Goal: Find specific page/section: Find specific page/section

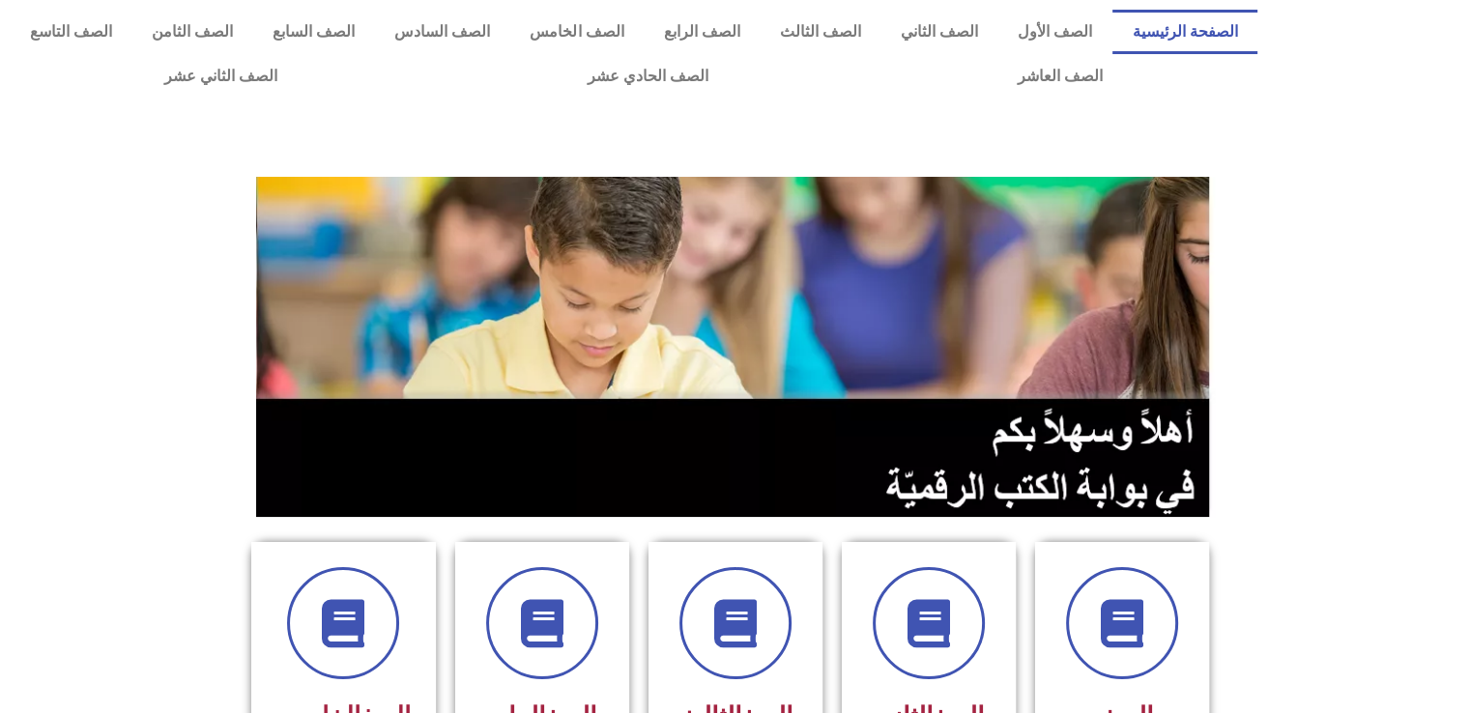
click at [425, 306] on img at bounding box center [735, 347] width 959 height 340
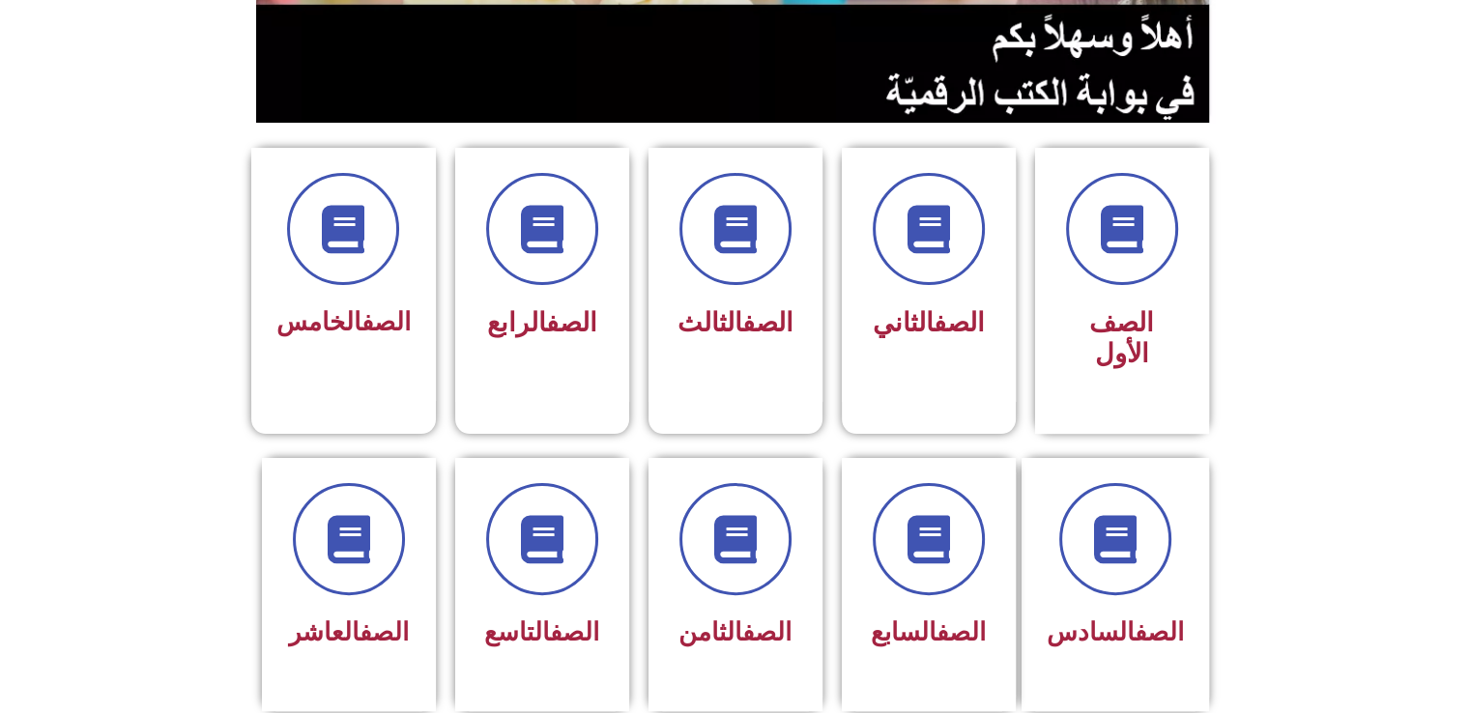
scroll to position [399, 0]
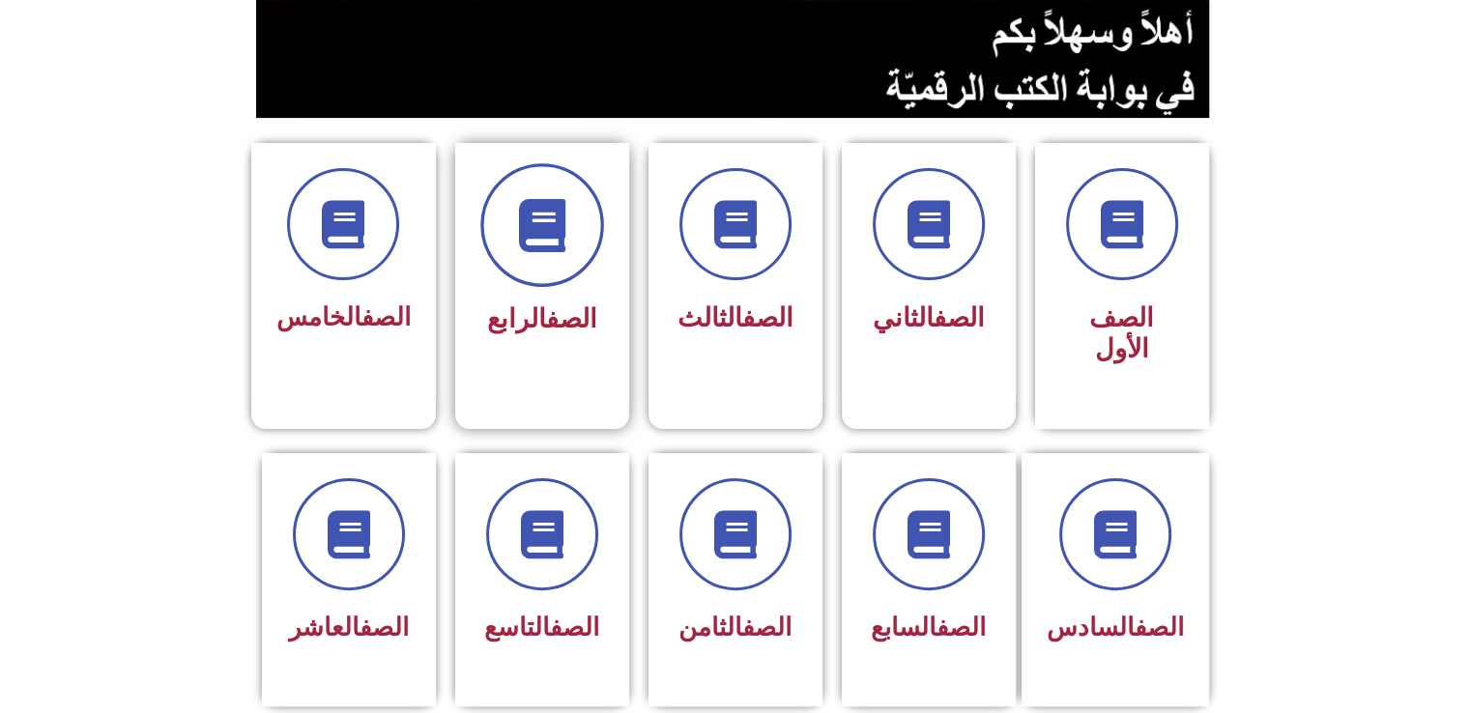
click at [580, 241] on span at bounding box center [542, 225] width 124 height 124
click at [568, 318] on link "الصف" at bounding box center [571, 318] width 51 height 31
click at [594, 264] on div at bounding box center [542, 225] width 122 height 112
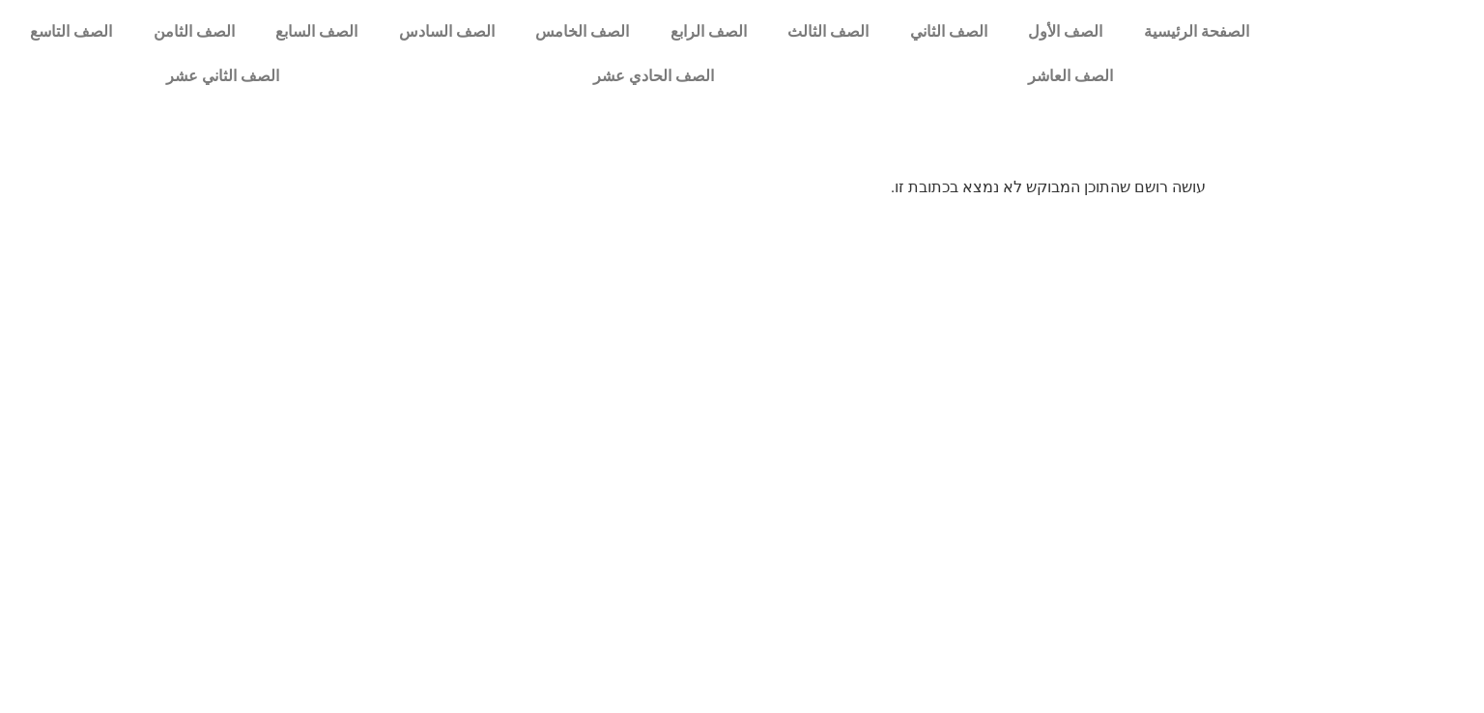
click at [1483, 213] on html "الصفحة الرئيسية الصف الأول الصف الثاني الصف الثالث الصف الرابع الصف الخامس الصف…" at bounding box center [742, 106] width 1484 height 213
click at [1158, 171] on div at bounding box center [742, 142] width 1484 height 68
click at [1159, 187] on p "עושה רושם שהתוכן המבוקש לא נמצא בכתובת זו." at bounding box center [742, 187] width 928 height 23
